Goal: Task Accomplishment & Management: Complete application form

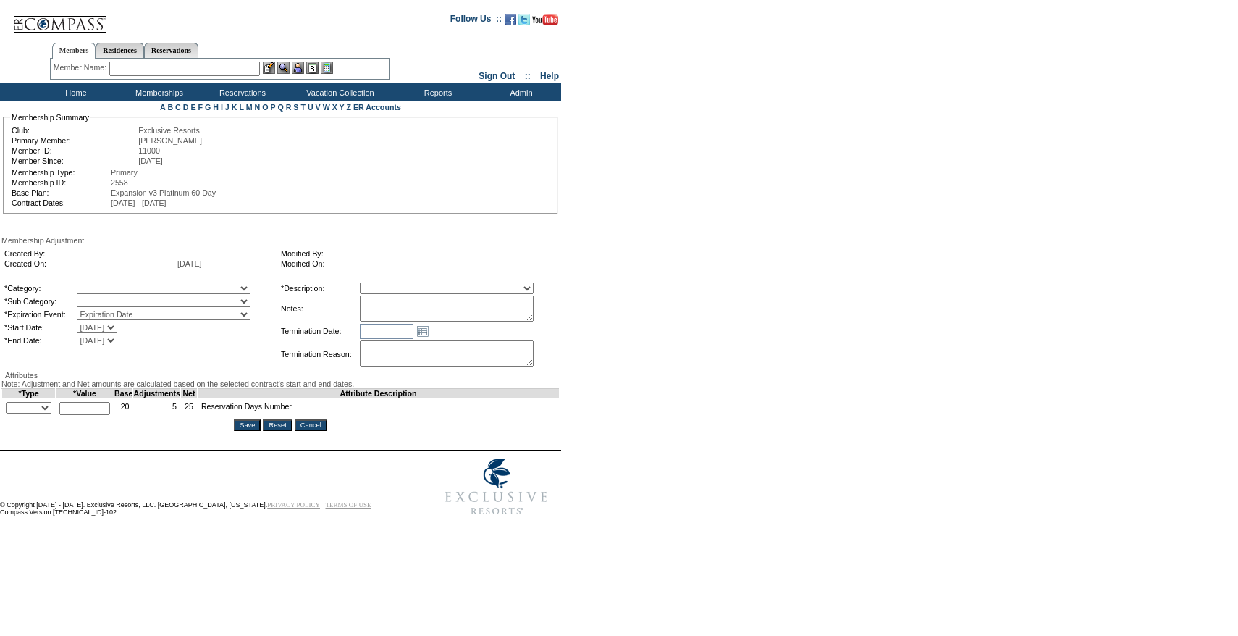
click at [412, 285] on select "Membership/Transfer Fee Adjustment Membership Fee Adjustment Add-On Fee Adjustm…" at bounding box center [447, 288] width 174 height 12
select select "275"
click at [387, 285] on select "Membership/Transfer Fee Adjustment Membership Fee Adjustment Add-On Fee Adjustm…" at bounding box center [447, 288] width 174 height 12
click at [228, 288] on select "A La Carte Days Contract Election Days Converted Days Coronavirus Other Referra…" at bounding box center [164, 288] width 174 height 12
select select "781"
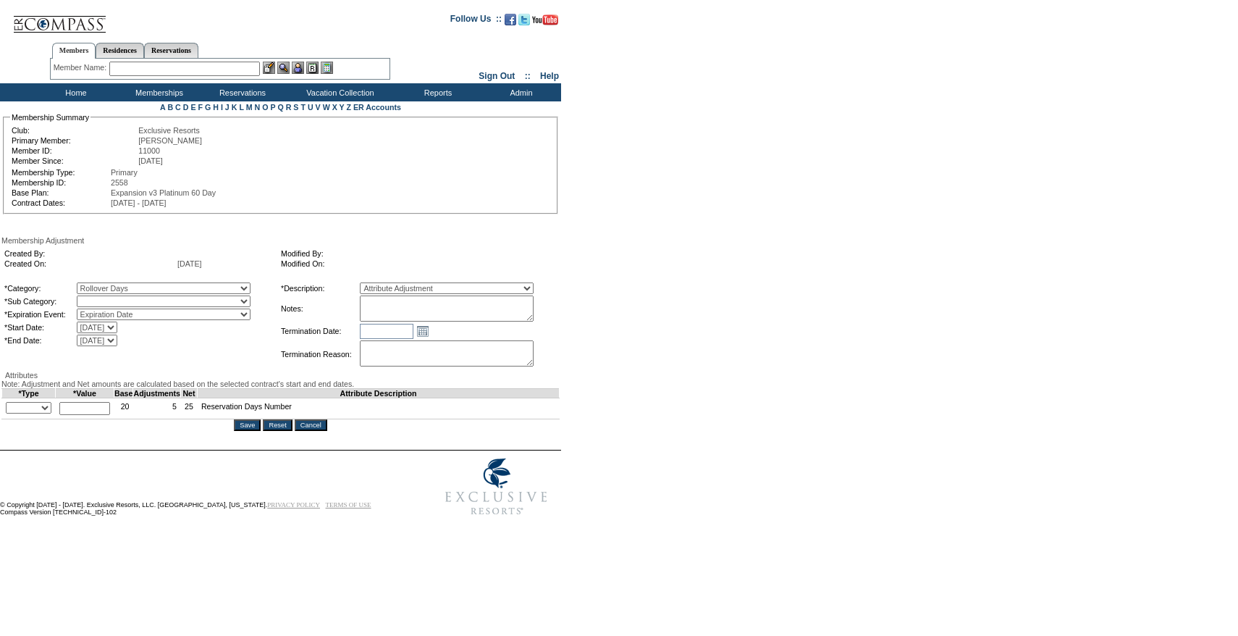
click at [106, 285] on select "A La Carte Days Contract Election Days Converted Days Coronavirus Other Referra…" at bounding box center [164, 288] width 174 height 12
click at [118, 305] on select at bounding box center [164, 301] width 174 height 12
click at [135, 305] on select "Rollover Days" at bounding box center [164, 301] width 174 height 12
select select "782"
click at [106, 298] on select "Rollover Days" at bounding box center [164, 301] width 174 height 12
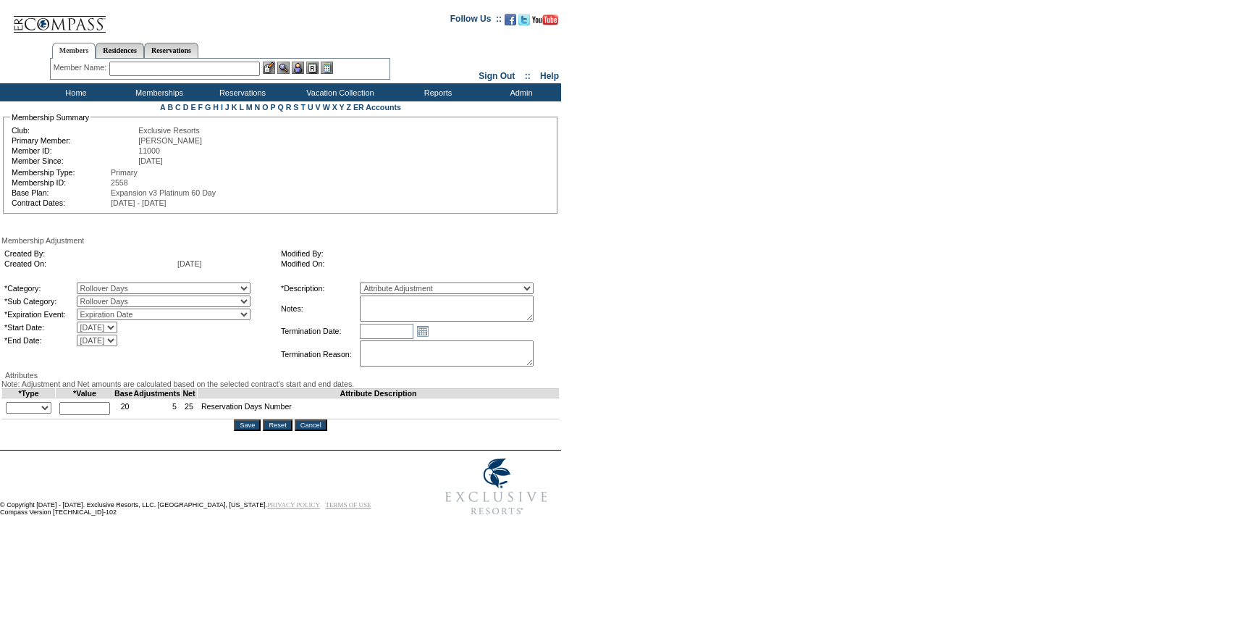
click at [500, 300] on textarea at bounding box center [447, 308] width 174 height 26
paste textarea "Per Nicolette Macomber's case 8/13/25 and Pete/Natalie approval, rolling remain…"
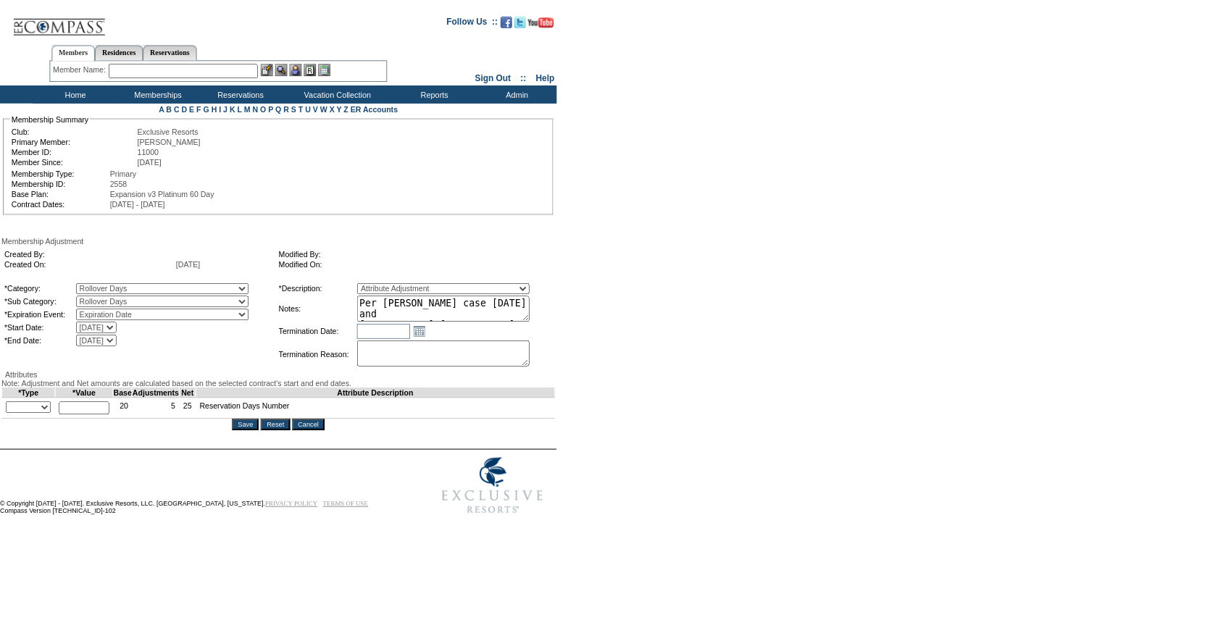
scroll to position [54, 0]
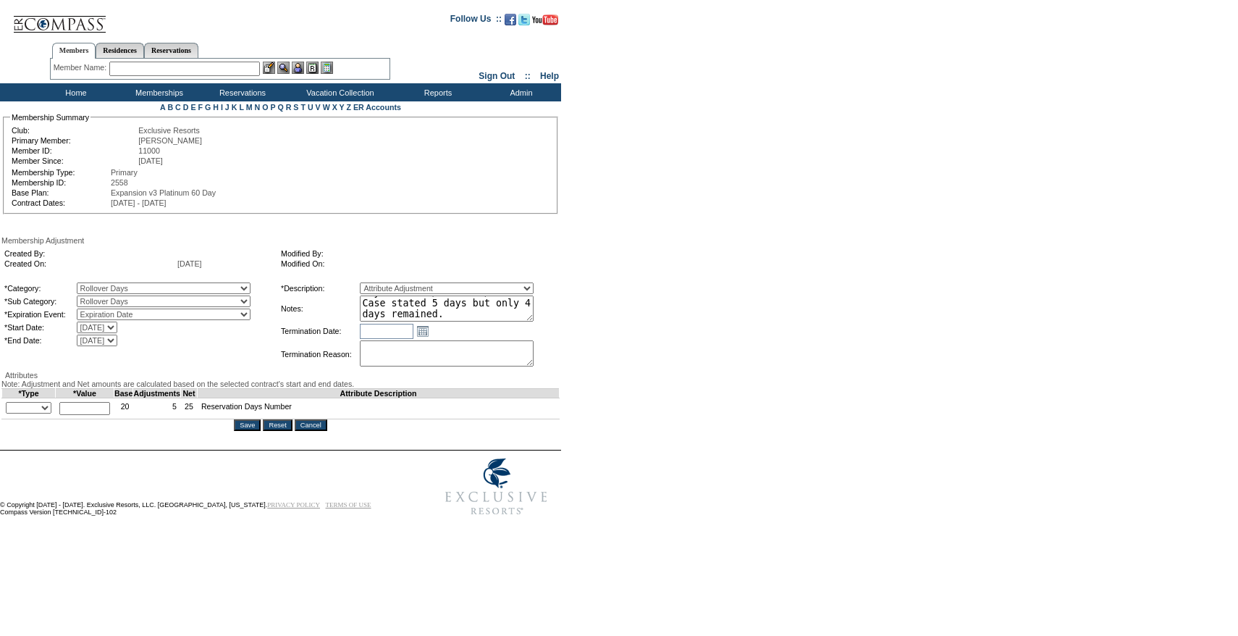
type textarea "Per Nicolette Macomber's case 8/13/25 and Pete/Natalie approval, rolling remain…"
click at [42, 414] on select "+ - Override" at bounding box center [29, 408] width 46 height 12
select select "1"
click at [9, 414] on select "+ - Override" at bounding box center [29, 408] width 46 height 12
click at [101, 415] on input "text" at bounding box center [84, 408] width 51 height 13
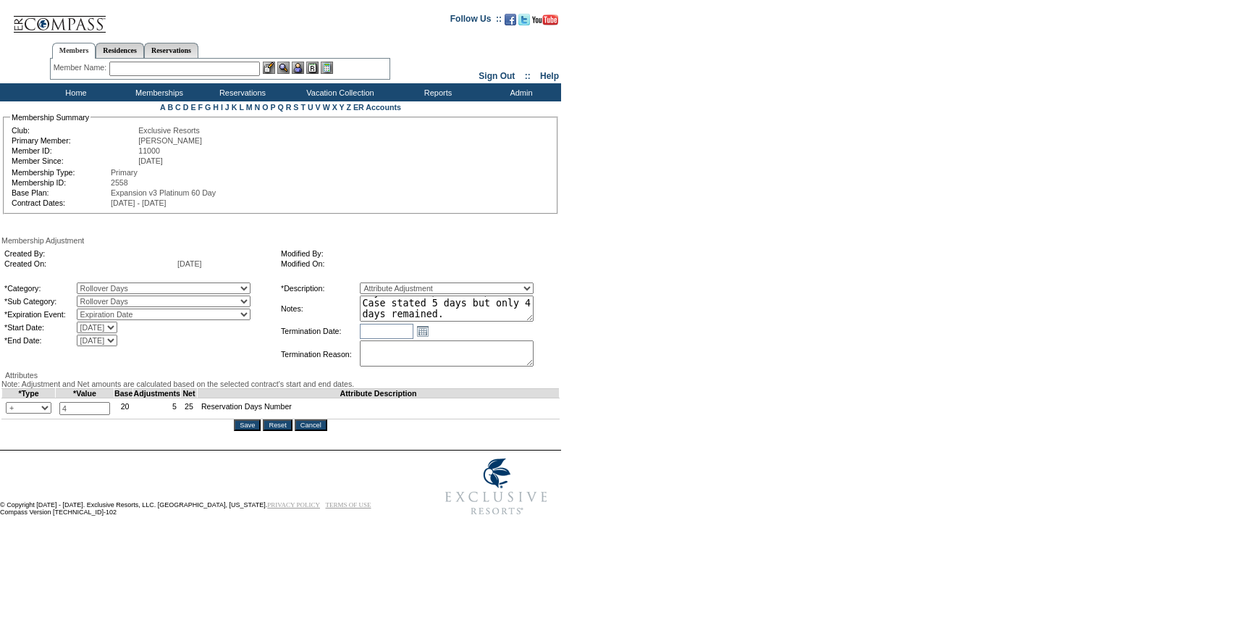
type input "4"
click at [528, 335] on td "Open the calendar popup. << < September 2025 > >> S M T W T F S 36 31 1 2 3 4 5…" at bounding box center [458, 331] width 197 height 16
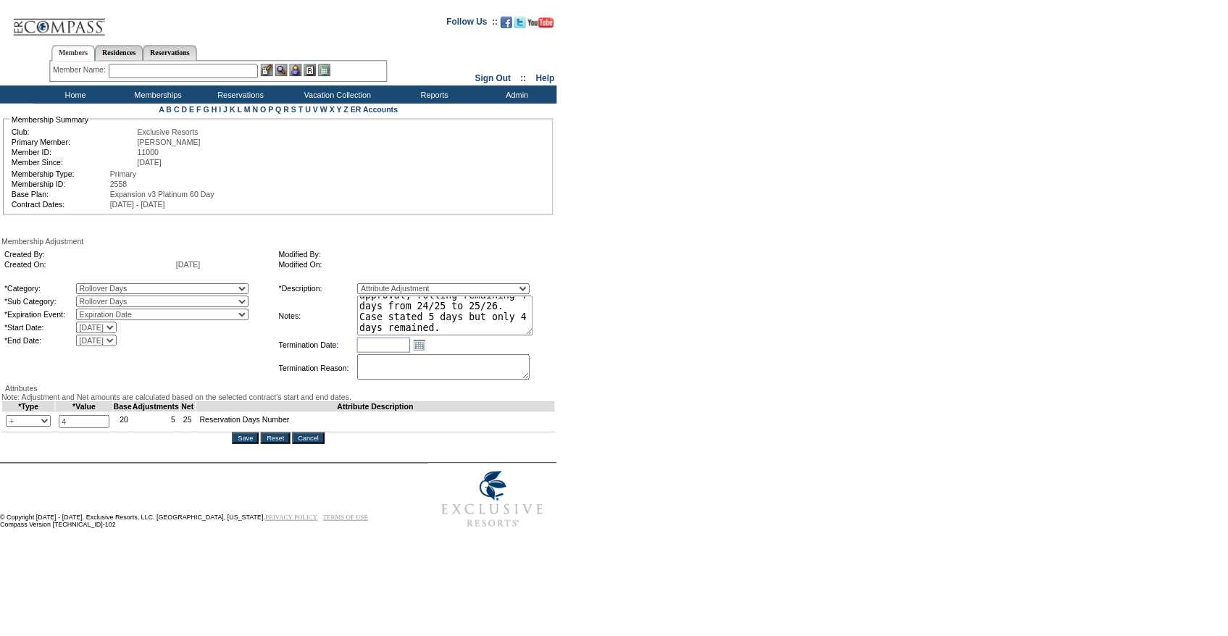
scroll to position [0, 0]
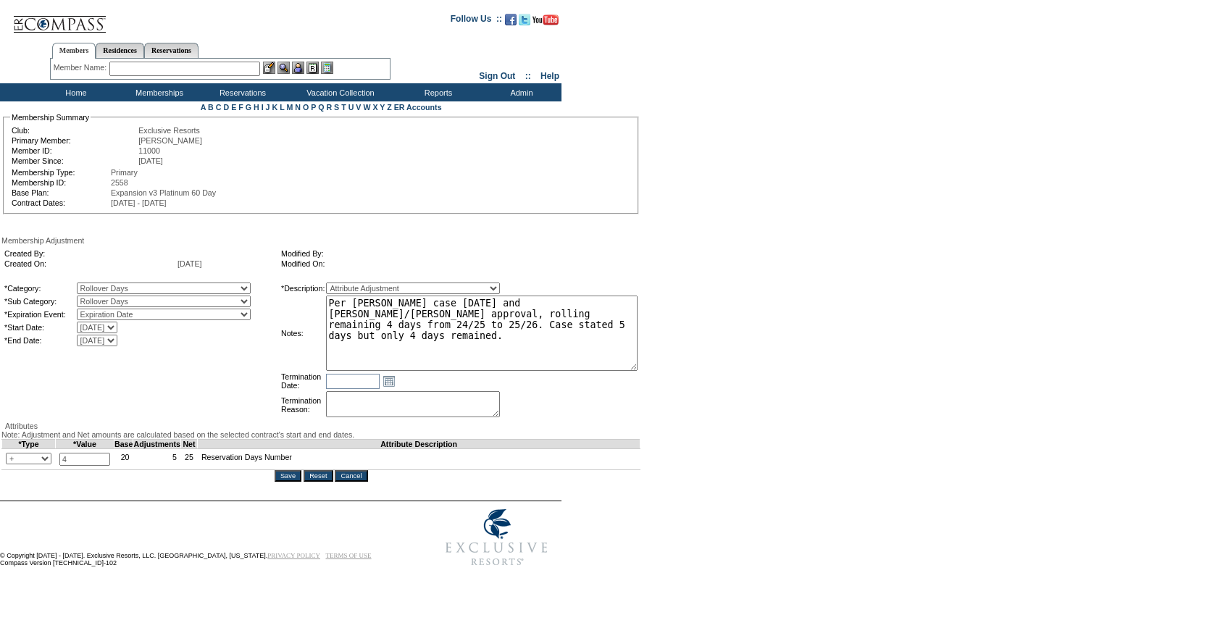
drag, startPoint x: 557, startPoint y: 322, endPoint x: 695, endPoint y: 371, distance: 146.2
click at [695, 371] on form "Follow Us ::" at bounding box center [611, 289] width 1223 height 570
click at [678, 331] on form "Follow Us ::" at bounding box center [611, 289] width 1223 height 570
click at [605, 339] on textarea "Per Nicolette Macomber's case 8/13/25 and Pete/Natalie approval, rolling remain…" at bounding box center [481, 332] width 311 height 75
click at [298, 482] on input "Save" at bounding box center [287, 476] width 27 height 12
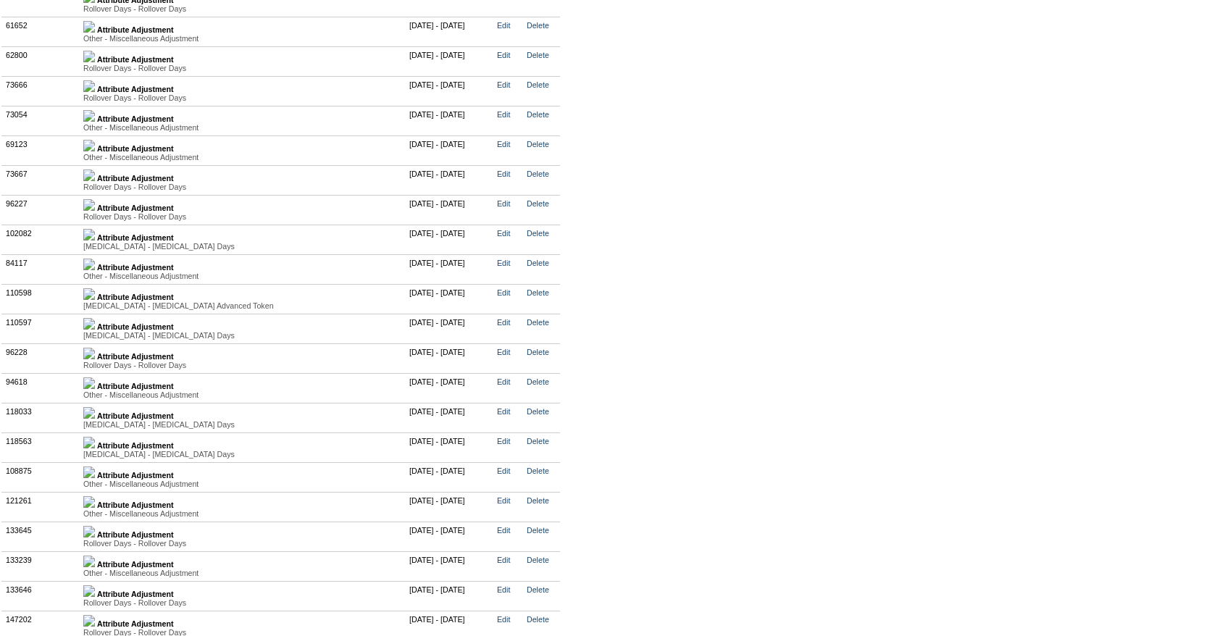
scroll to position [3660, 0]
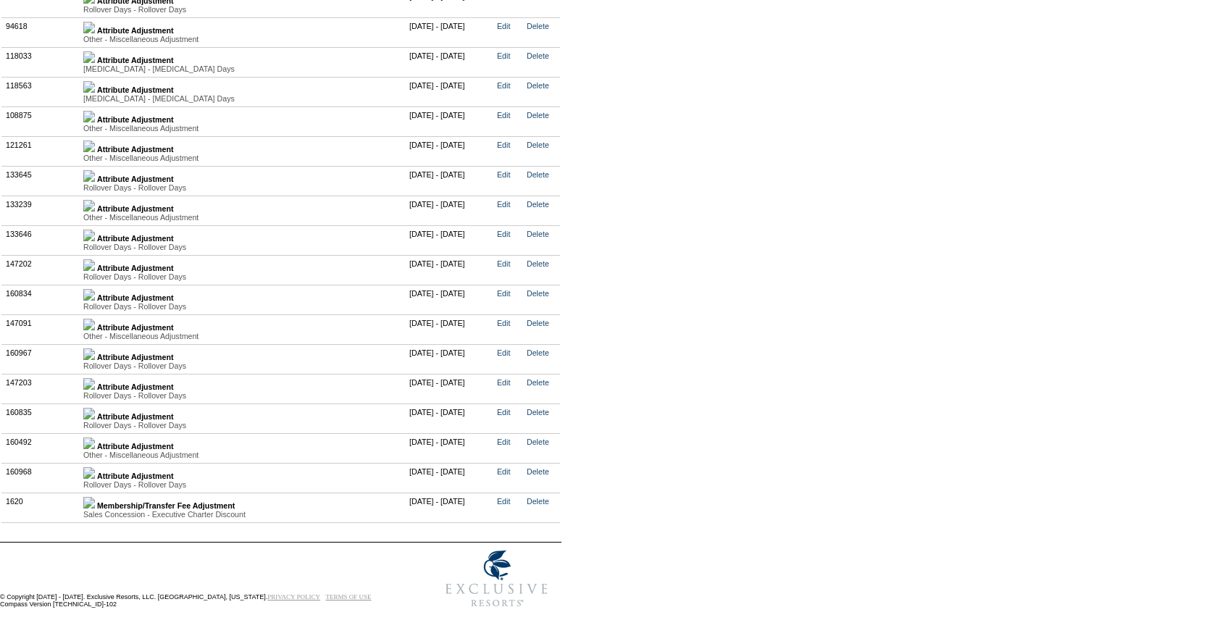
click at [95, 467] on img at bounding box center [89, 473] width 12 height 12
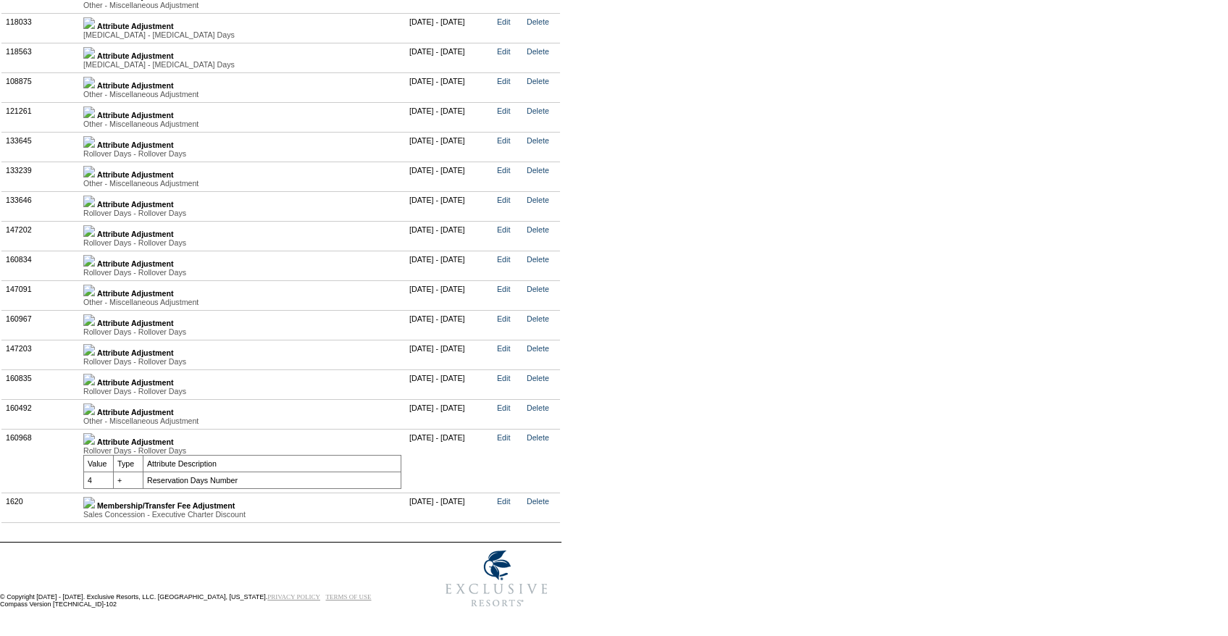
click at [95, 415] on img at bounding box center [89, 409] width 12 height 12
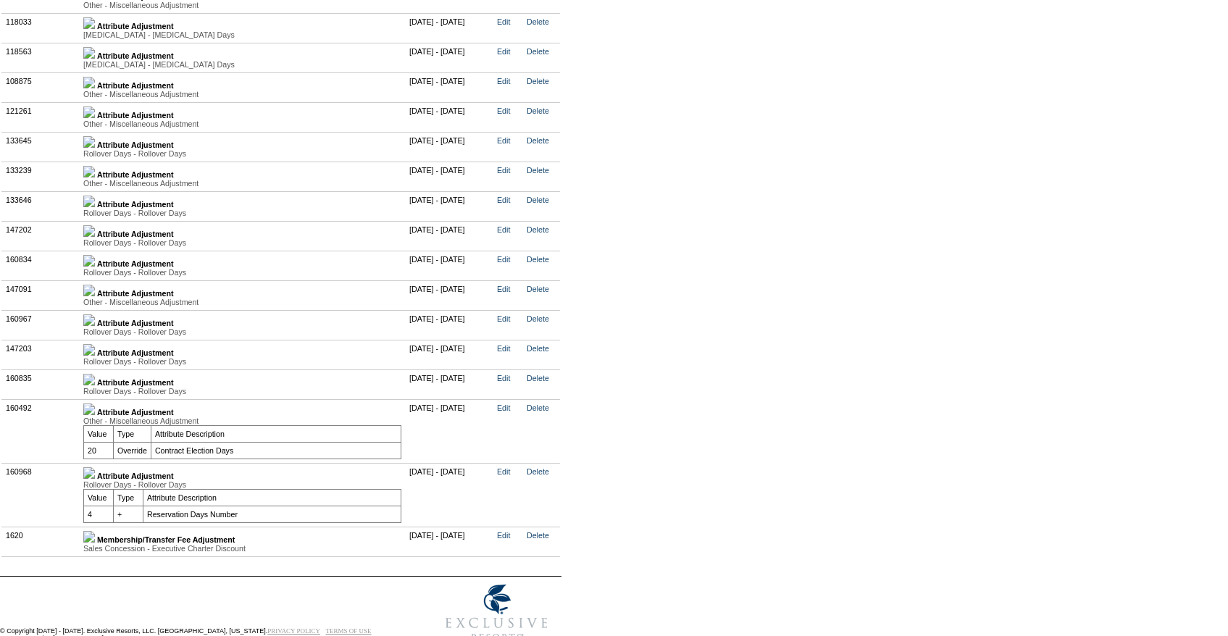
click at [95, 415] on img at bounding box center [89, 409] width 12 height 12
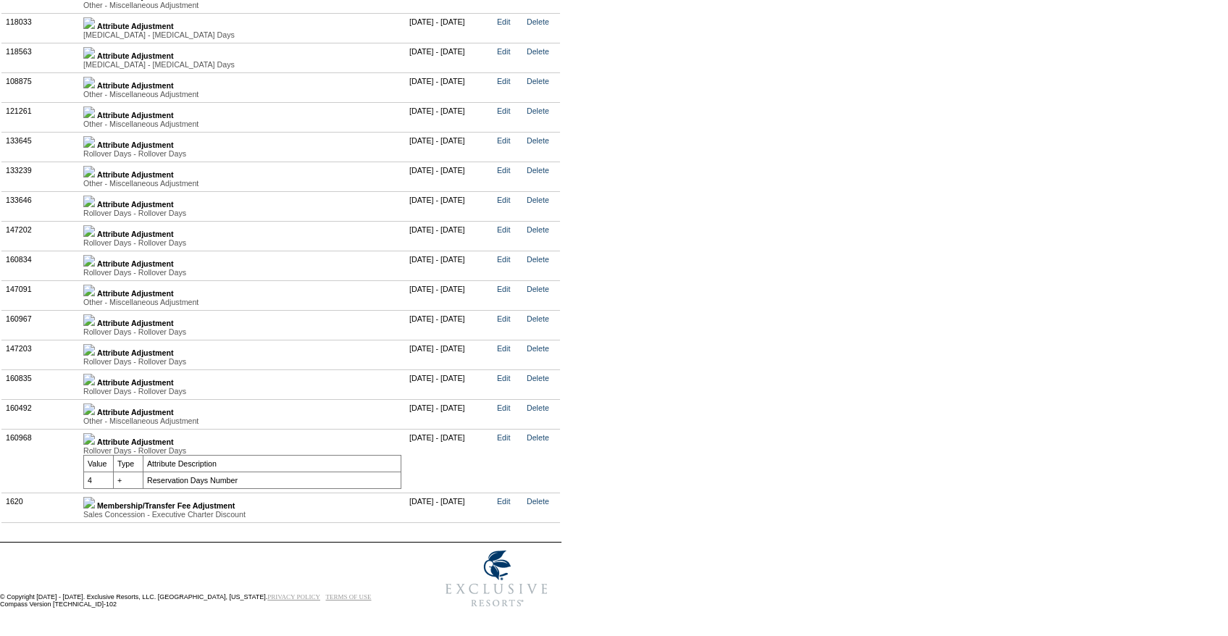
click at [95, 387] on link at bounding box center [89, 382] width 12 height 9
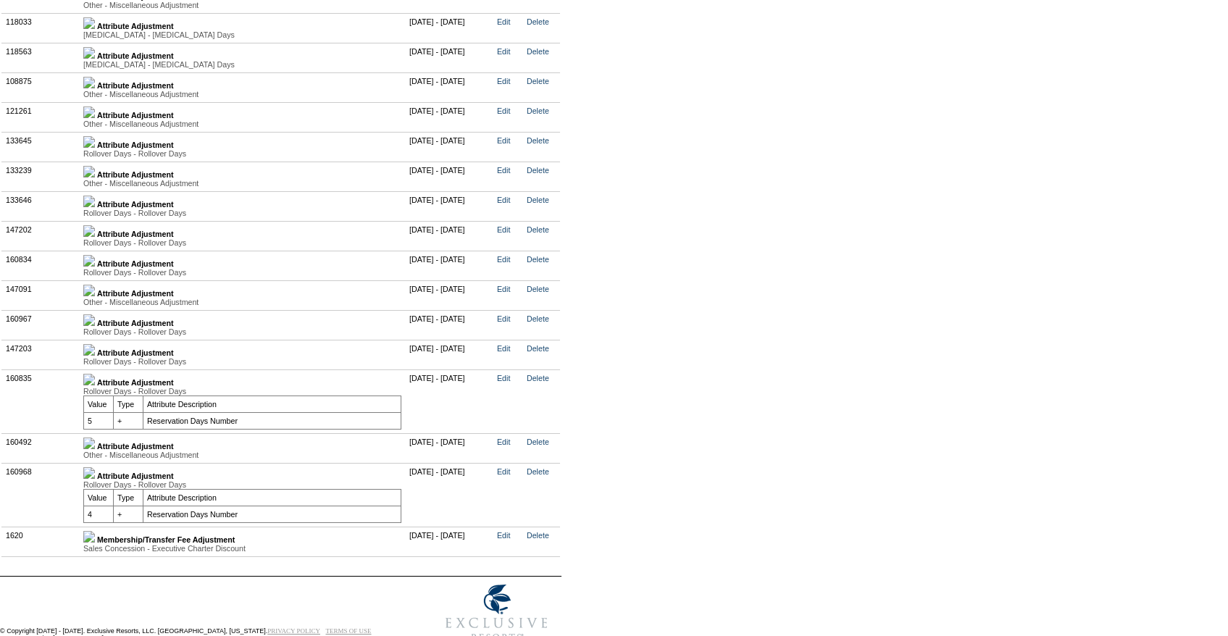
click at [95, 356] on img at bounding box center [89, 350] width 12 height 12
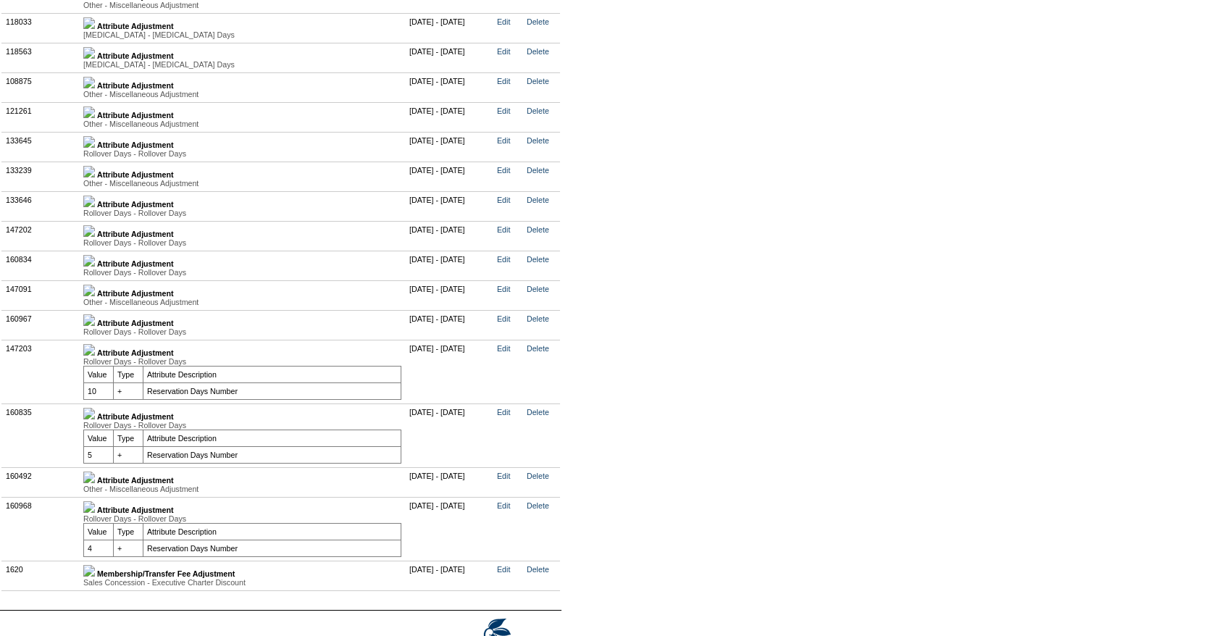
click at [97, 387] on td "Attribute Adjustment Rollover Days - Rollover Days Value Type Attribute Descrip…" at bounding box center [243, 372] width 326 height 64
click at [95, 356] on img at bounding box center [89, 350] width 12 height 12
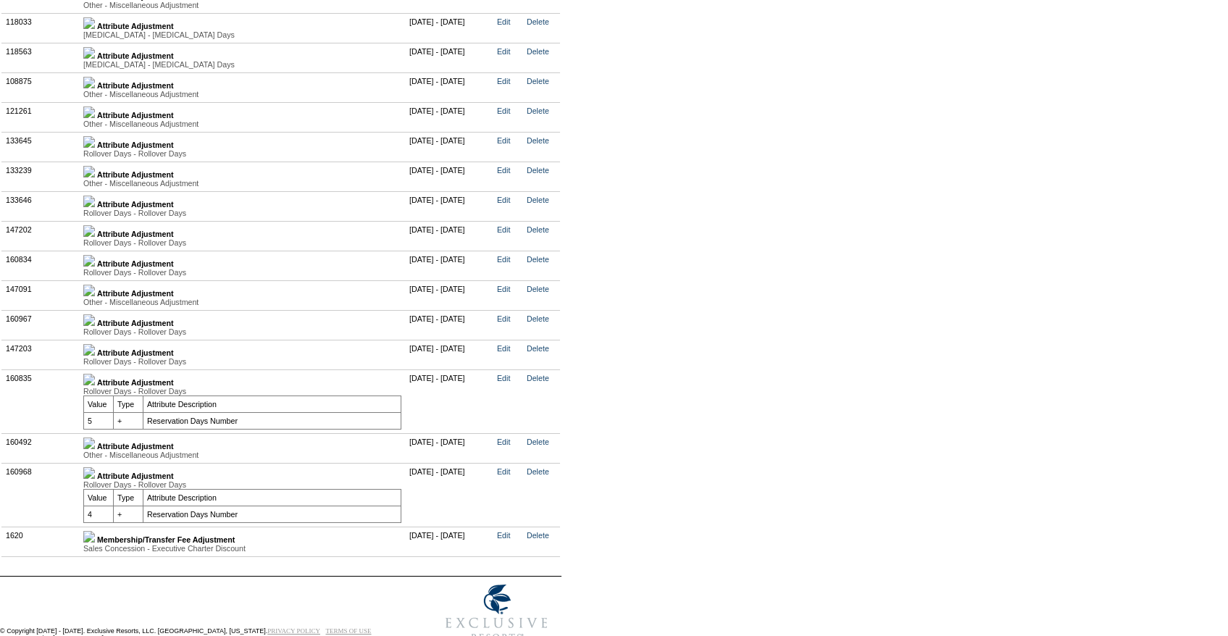
click at [95, 326] on img at bounding box center [89, 320] width 12 height 12
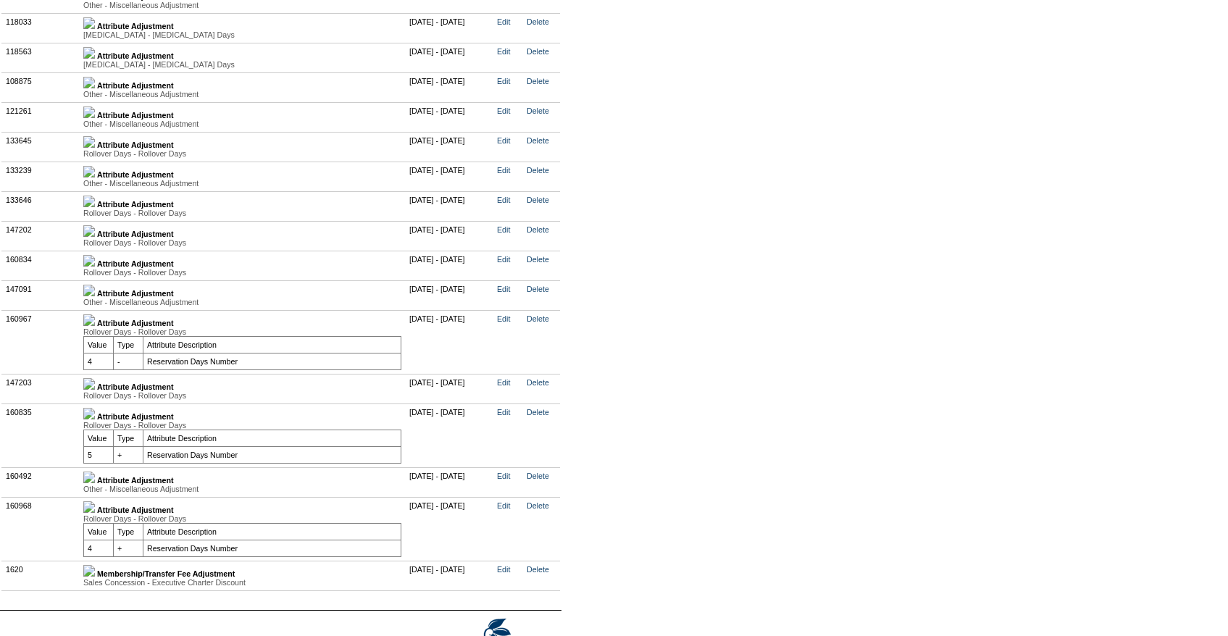
click at [95, 237] on img at bounding box center [89, 231] width 12 height 12
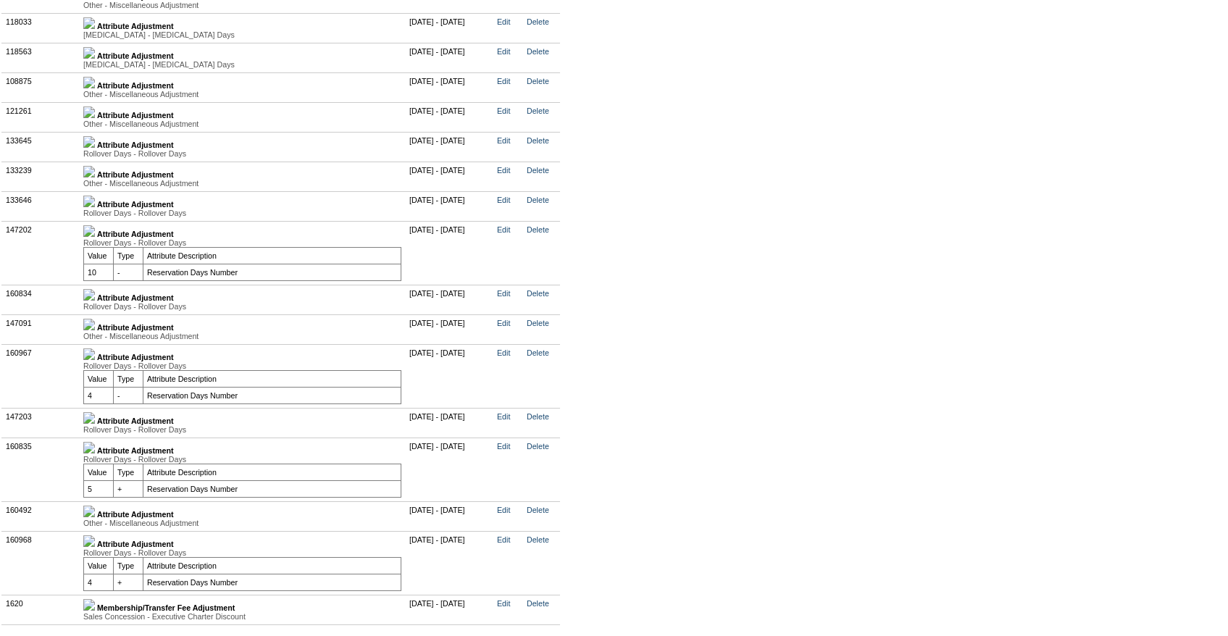
click at [95, 237] on img at bounding box center [89, 231] width 12 height 12
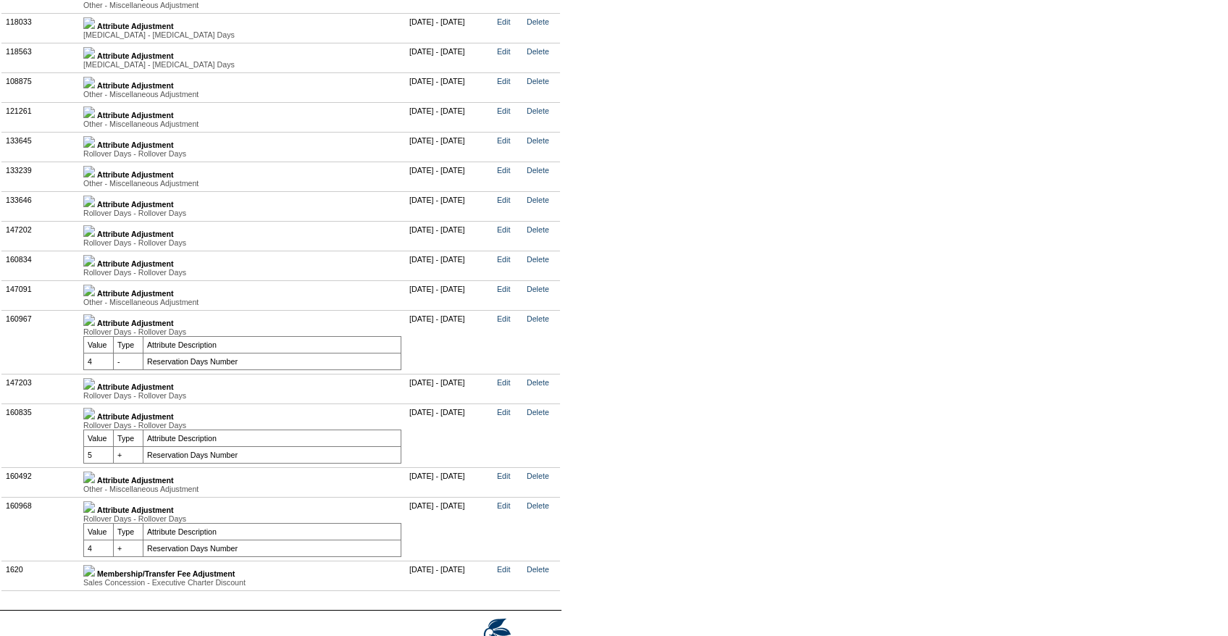
click at [102, 277] on div "Rollover Days - Rollover Days" at bounding box center [242, 272] width 318 height 9
click at [95, 267] on img at bounding box center [89, 261] width 12 height 12
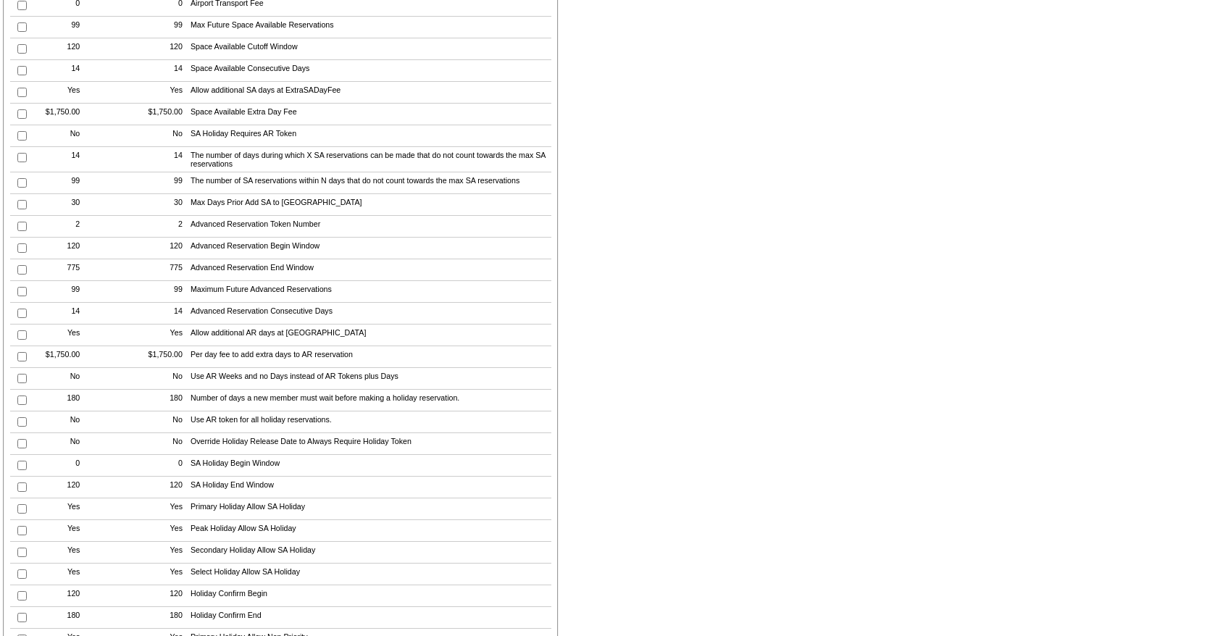
scroll to position [0, 0]
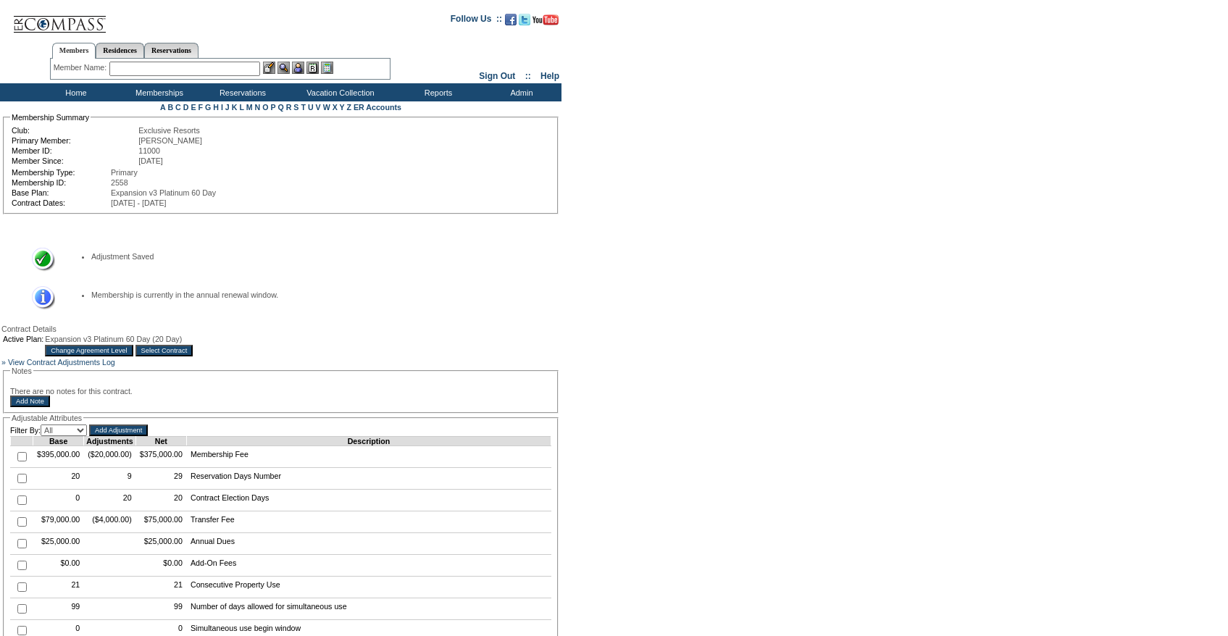
click at [169, 67] on input "text" at bounding box center [184, 69] width 151 height 14
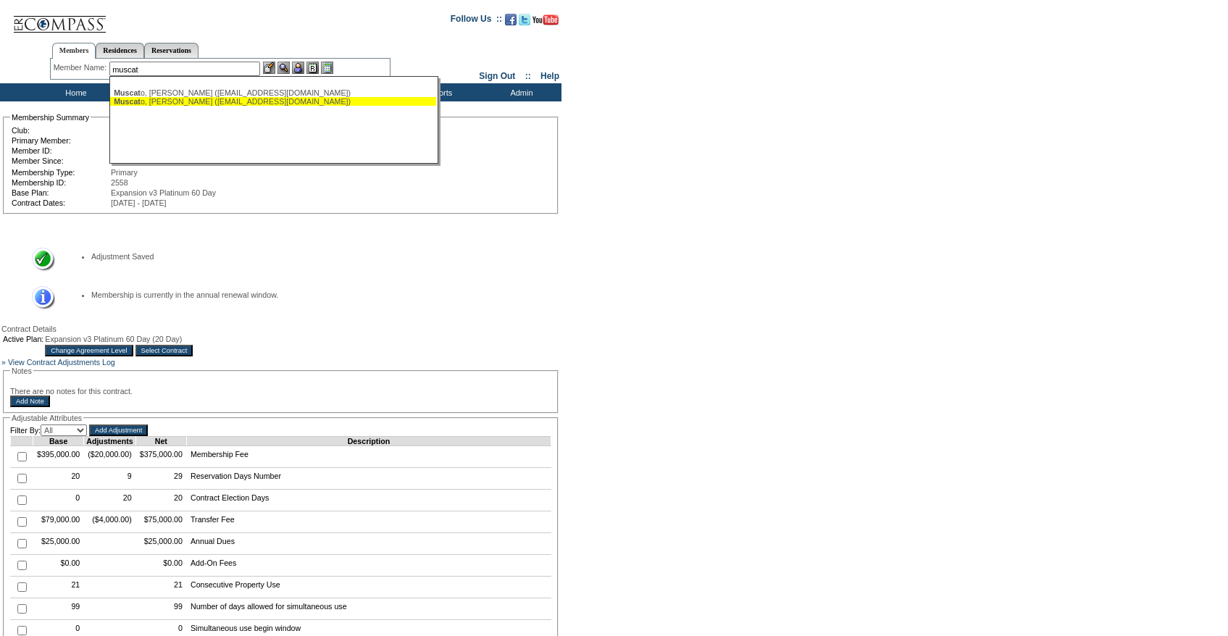
click at [169, 101] on div "Muscat o, [PERSON_NAME] ([EMAIL_ADDRESS][DOMAIN_NAME])" at bounding box center [273, 101] width 319 height 9
type input "[PERSON_NAME] ([EMAIL_ADDRESS][DOMAIN_NAME])"
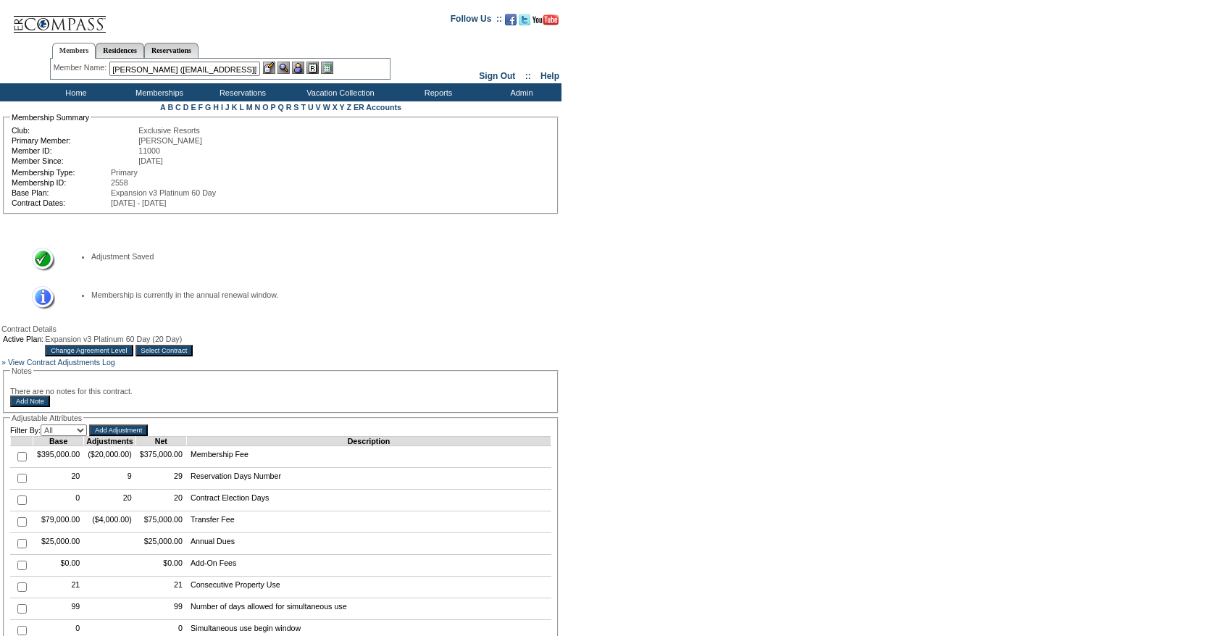
click at [302, 67] on img at bounding box center [298, 68] width 12 height 12
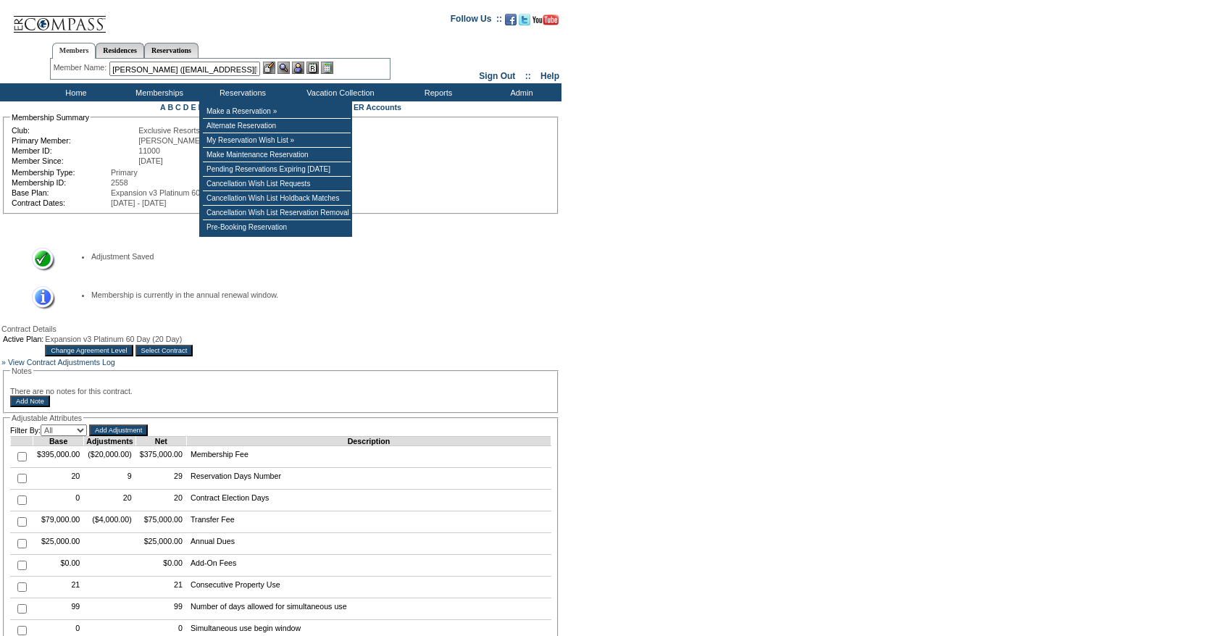
click at [270, 64] on img at bounding box center [269, 68] width 12 height 12
